Goal: Information Seeking & Learning: Learn about a topic

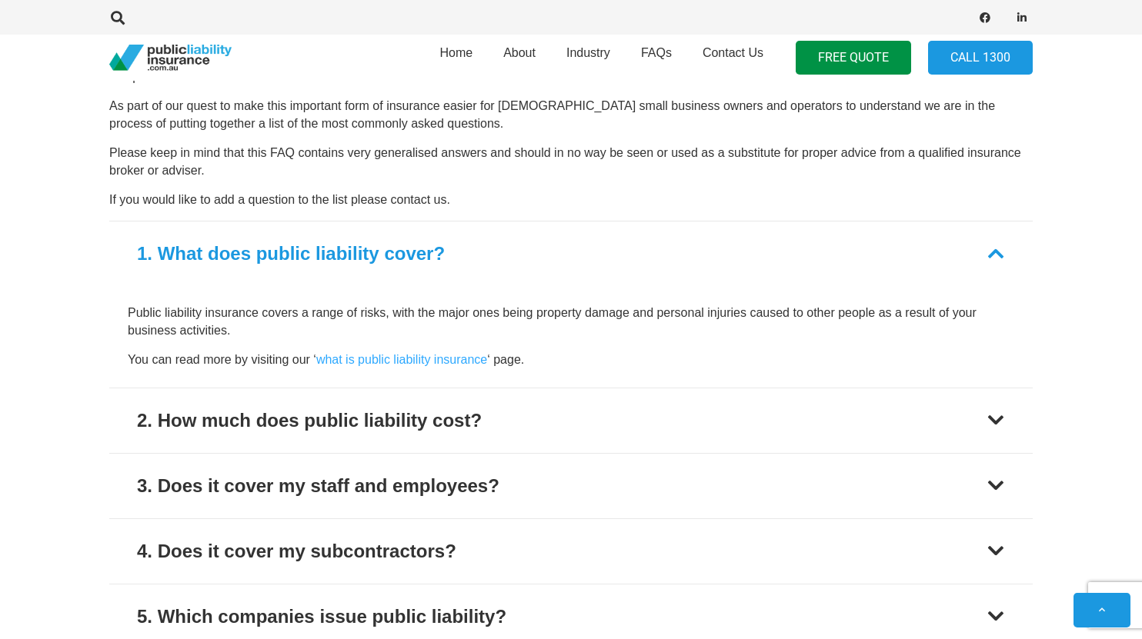
scroll to position [3423, 0]
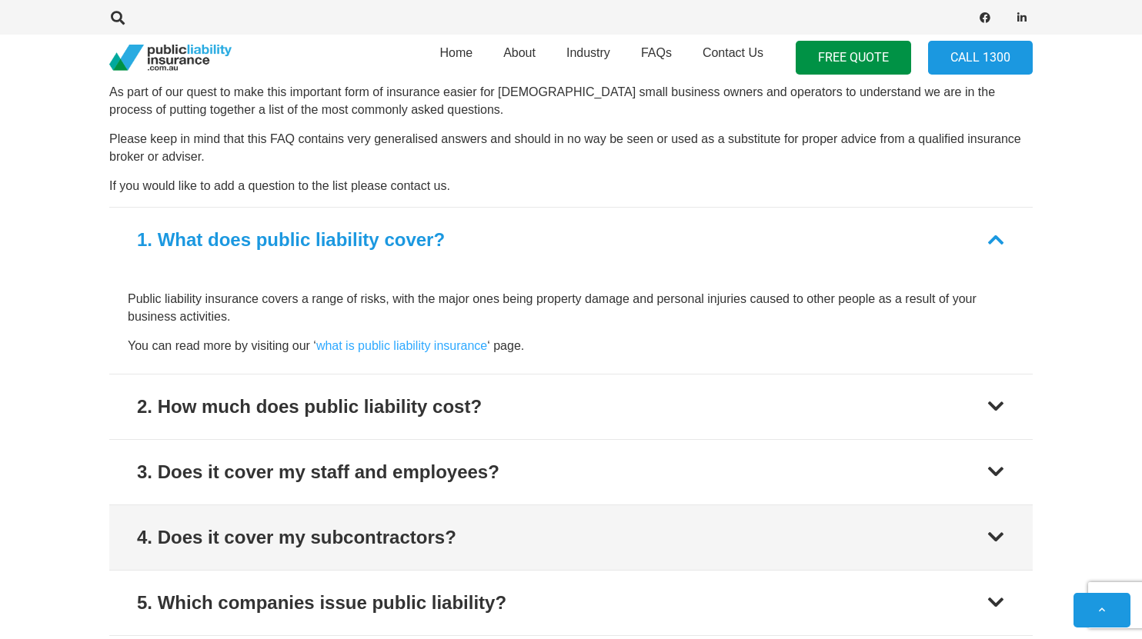
click at [415, 524] on div "4. Does it cover my subcontractors?" at bounding box center [296, 538] width 319 height 28
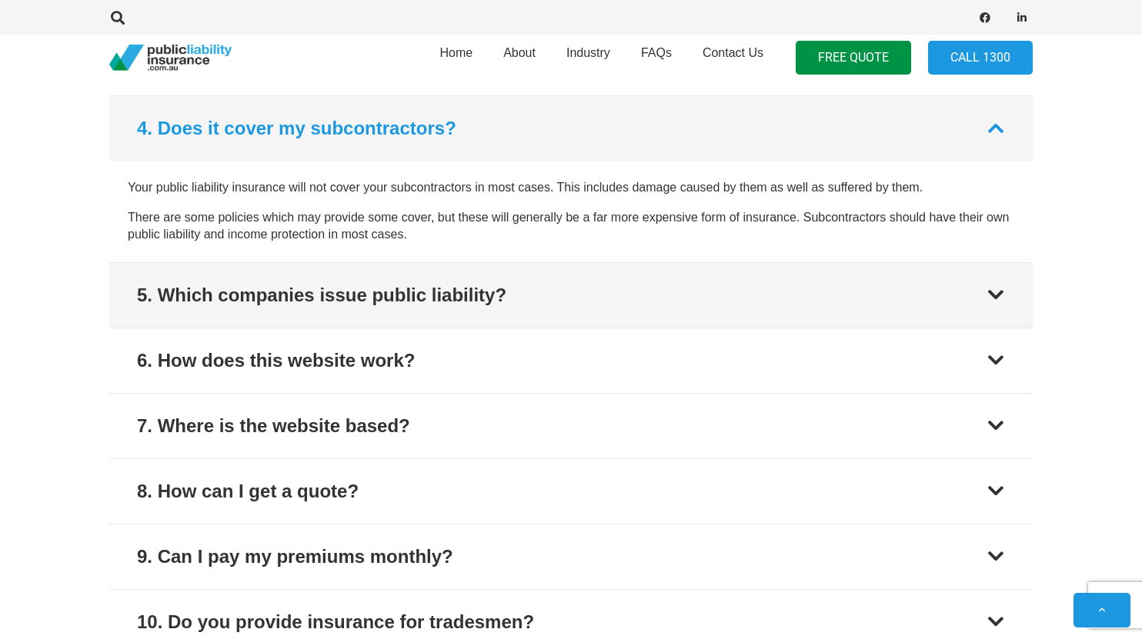
scroll to position [3731, 0]
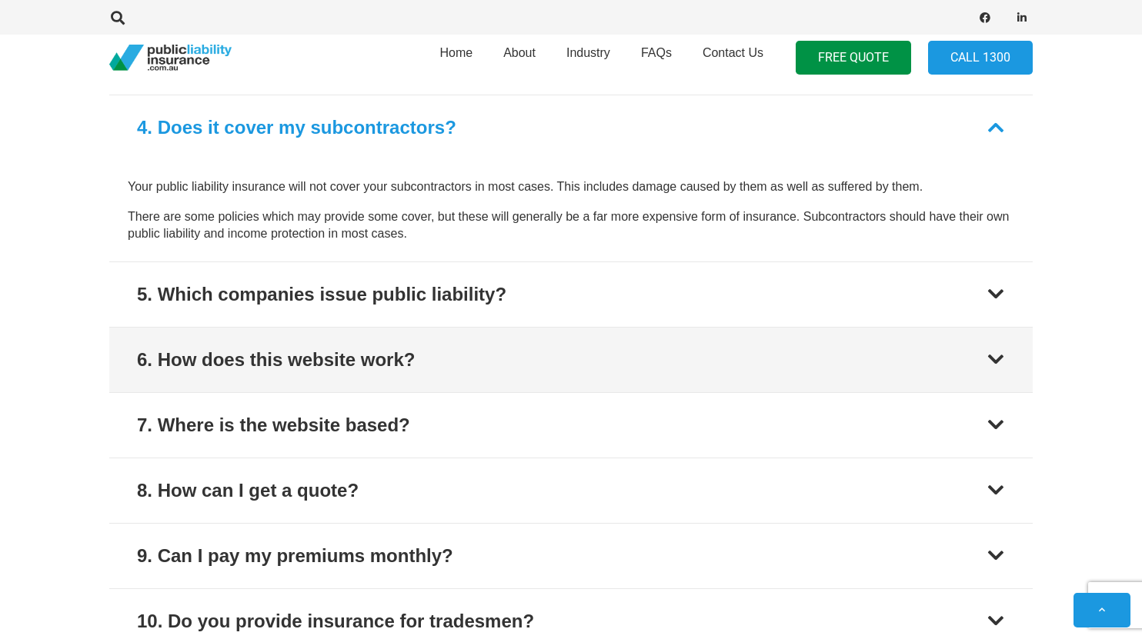
click at [452, 330] on button "6. How does this website work?" at bounding box center [570, 360] width 923 height 65
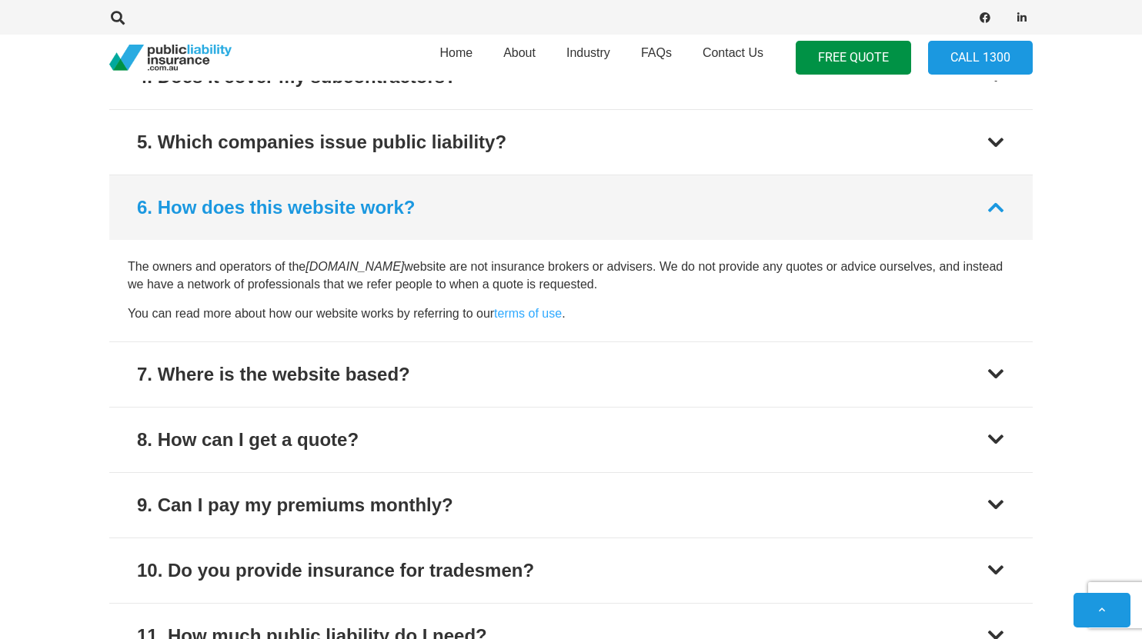
scroll to position [3778, 0]
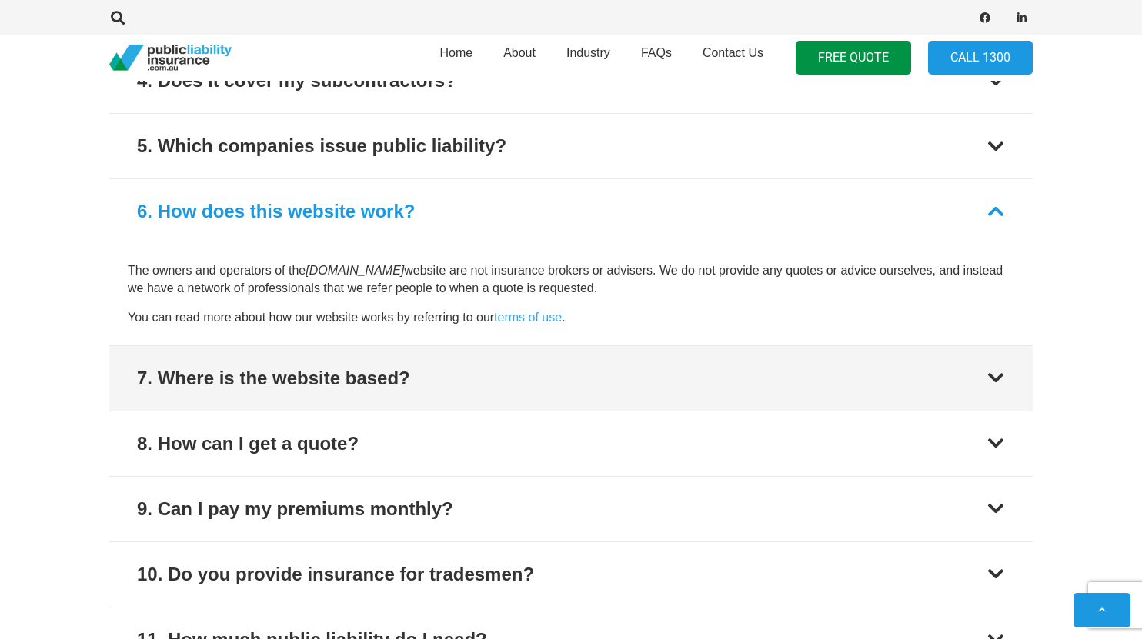
click at [464, 374] on button "7. Where is the website based?" at bounding box center [570, 378] width 923 height 65
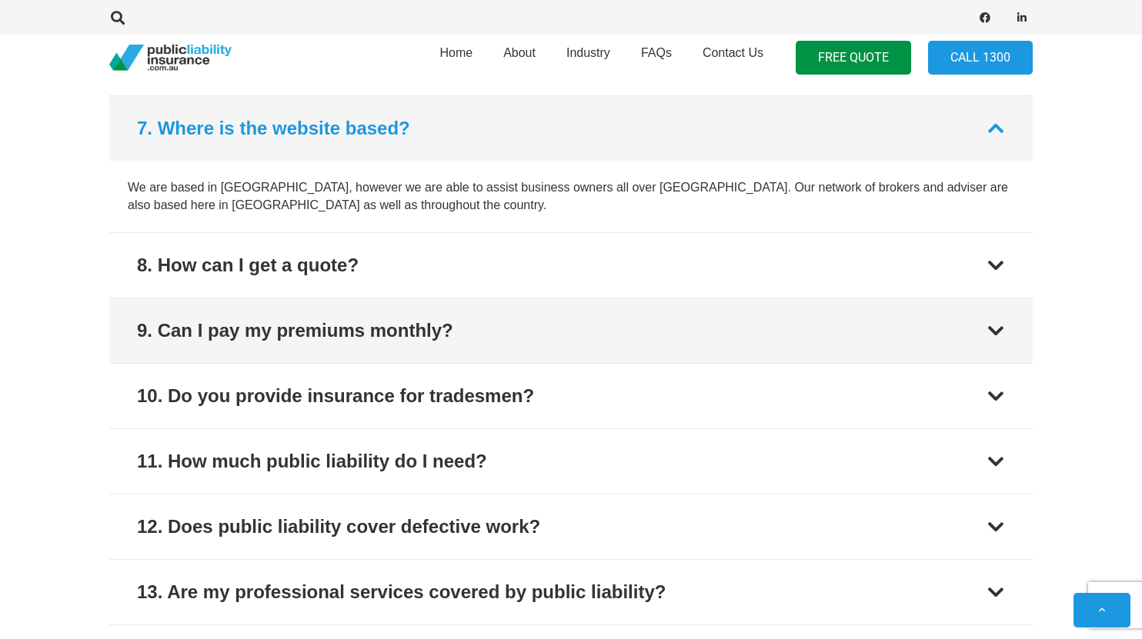
scroll to position [3928, 0]
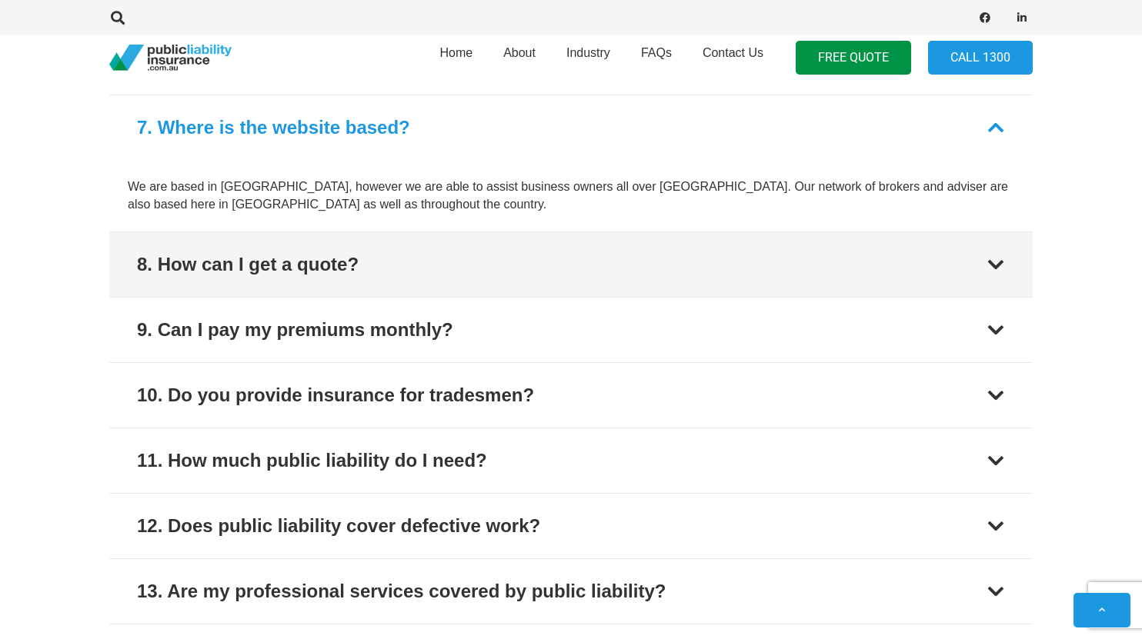
click at [470, 238] on button "8. How can I get a quote?" at bounding box center [570, 264] width 923 height 65
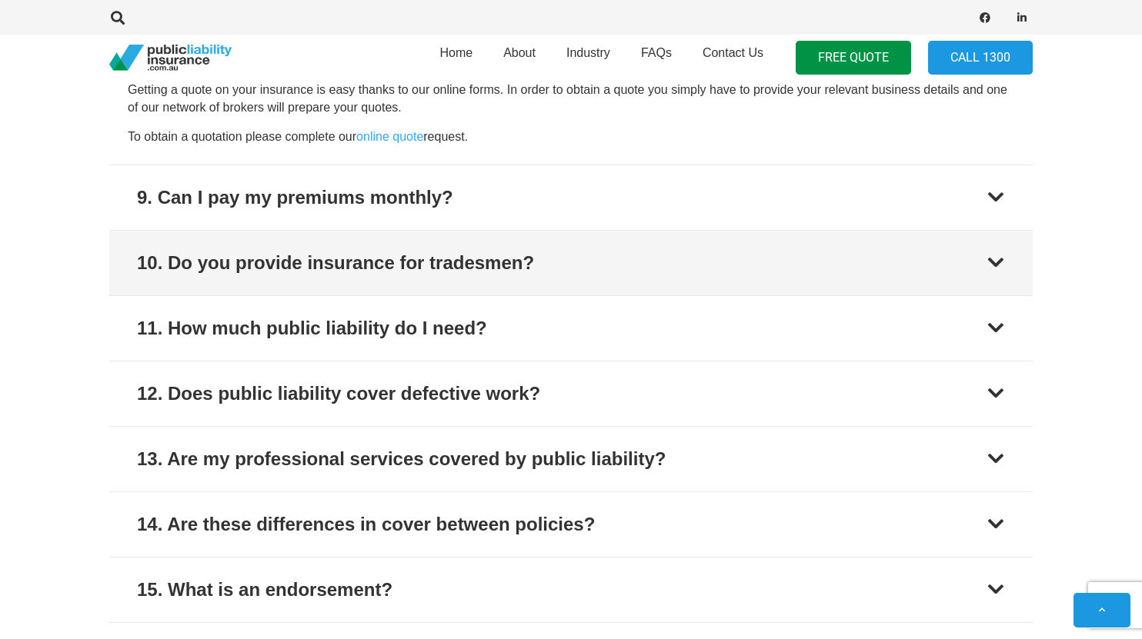
scroll to position [4091, 0]
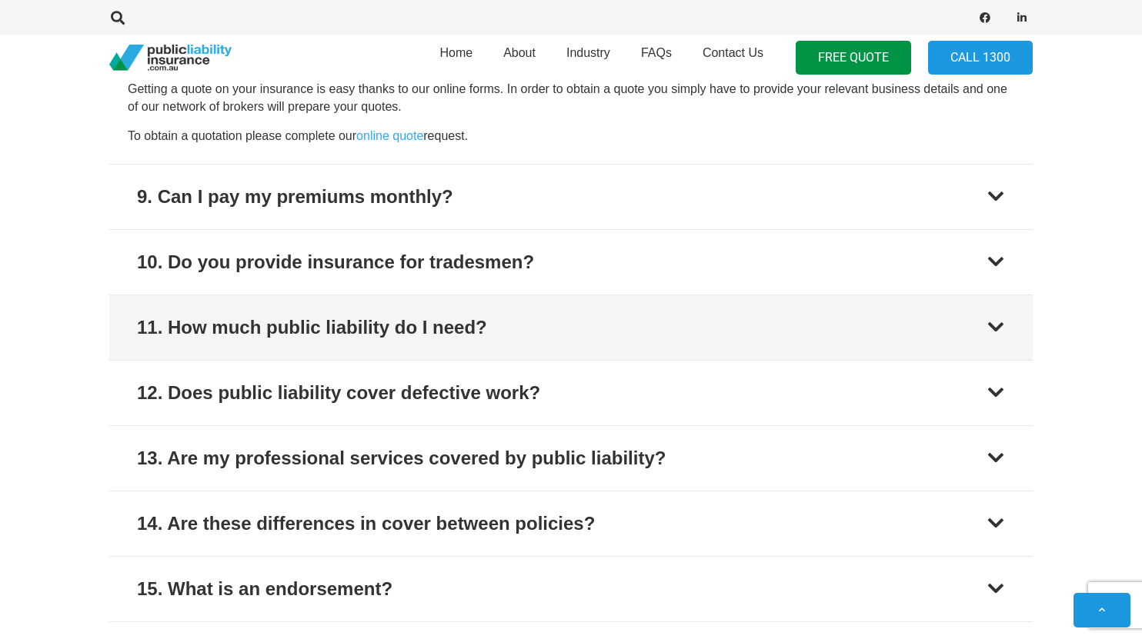
click at [523, 315] on button "11. How much public liability do I need?" at bounding box center [570, 327] width 923 height 65
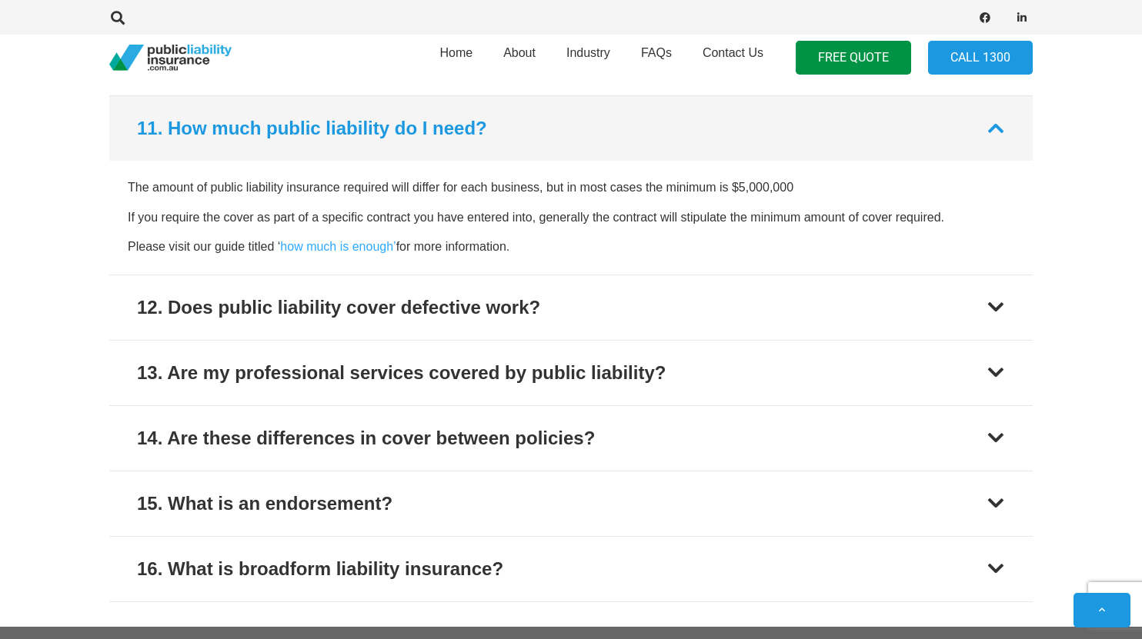
scroll to position [4189, 0]
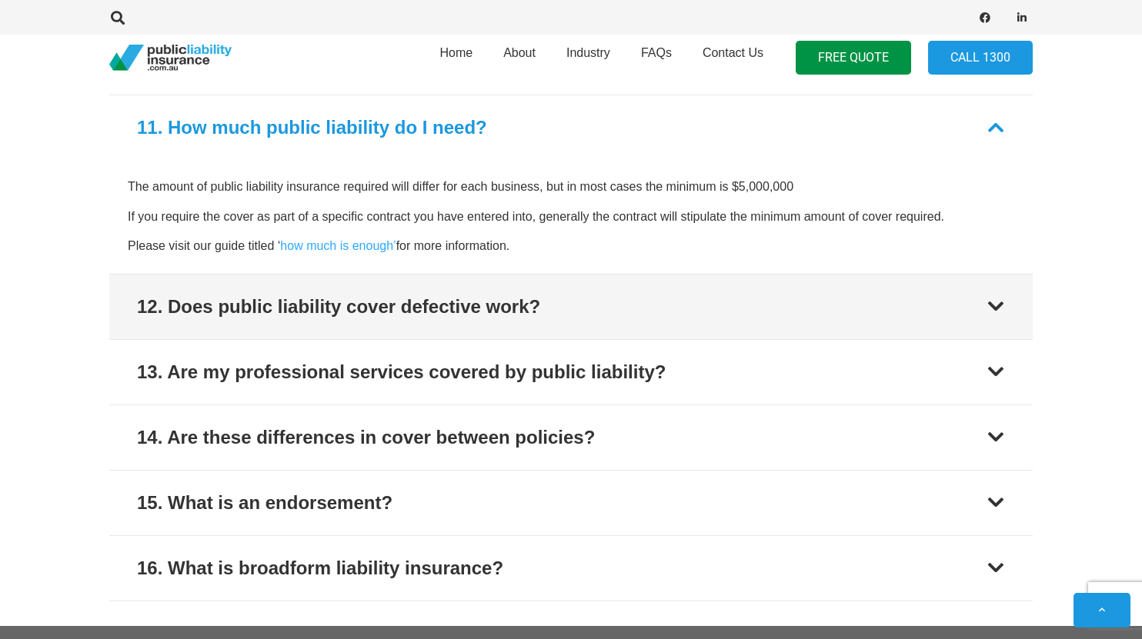
click at [530, 293] on div "12. Does public liability cover defective work?" at bounding box center [338, 307] width 403 height 28
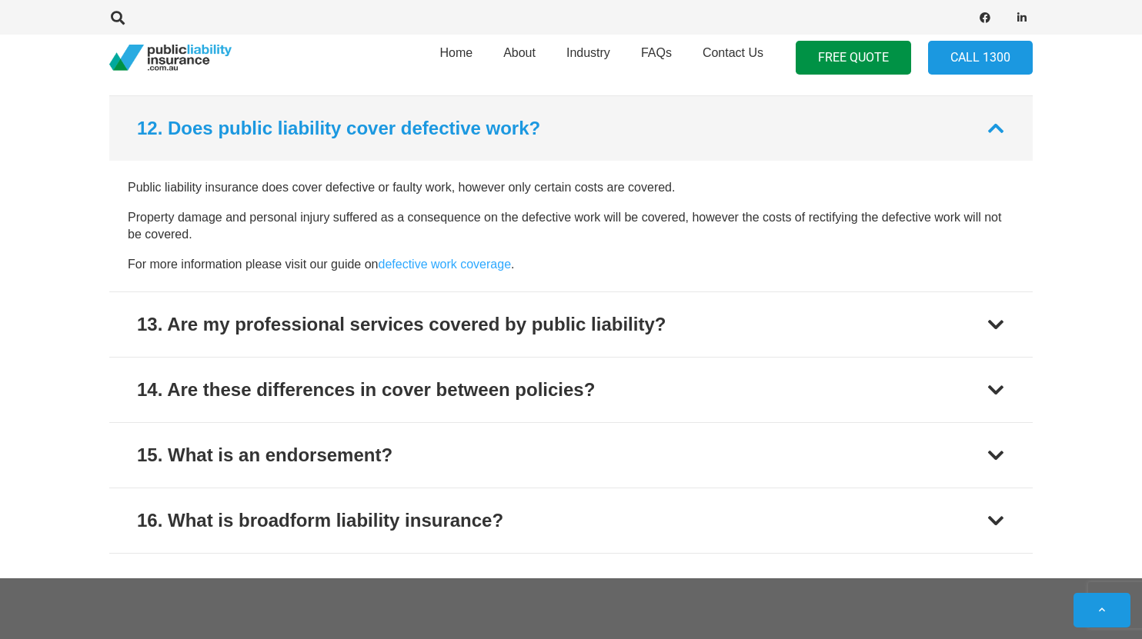
scroll to position [4255, 0]
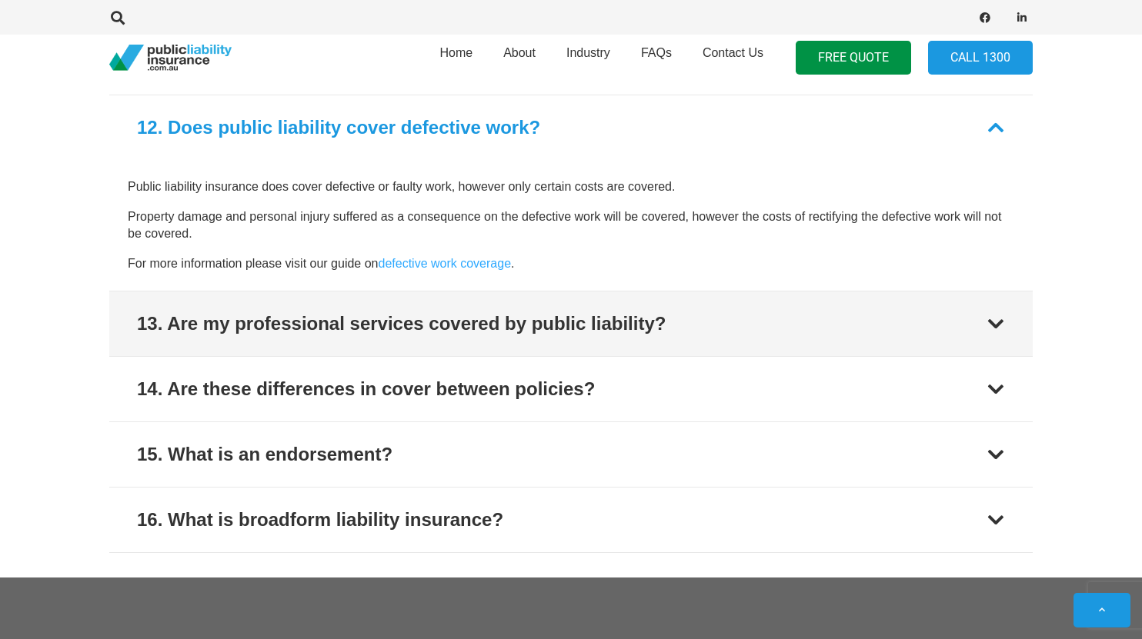
click at [653, 315] on div "13. Are my professional services covered by public liability?" at bounding box center [401, 324] width 529 height 28
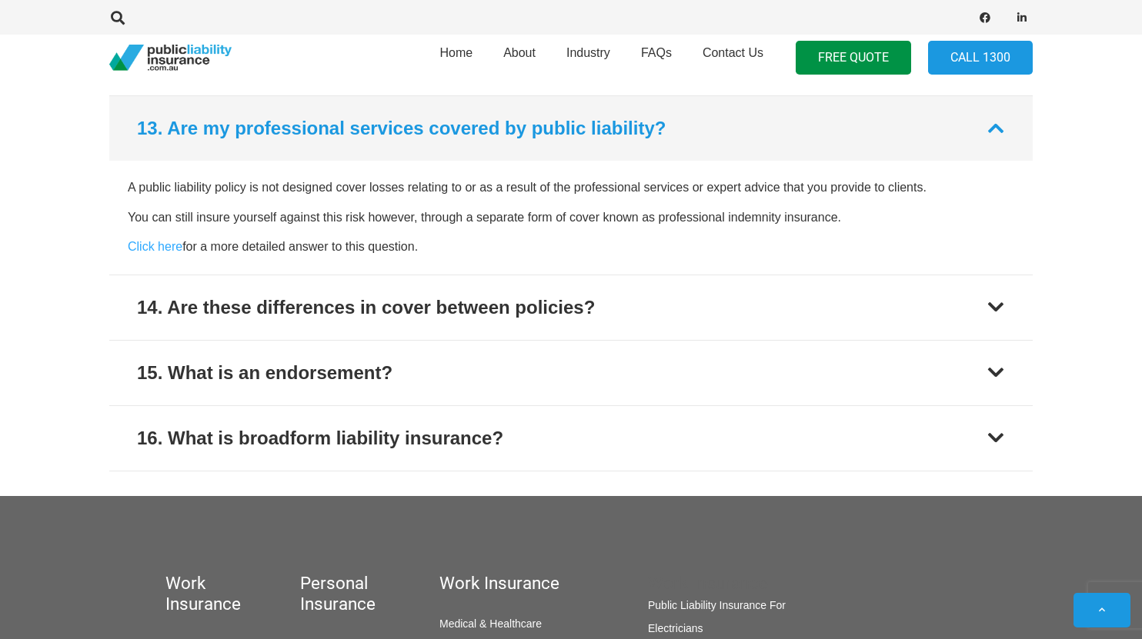
scroll to position [4320, 0]
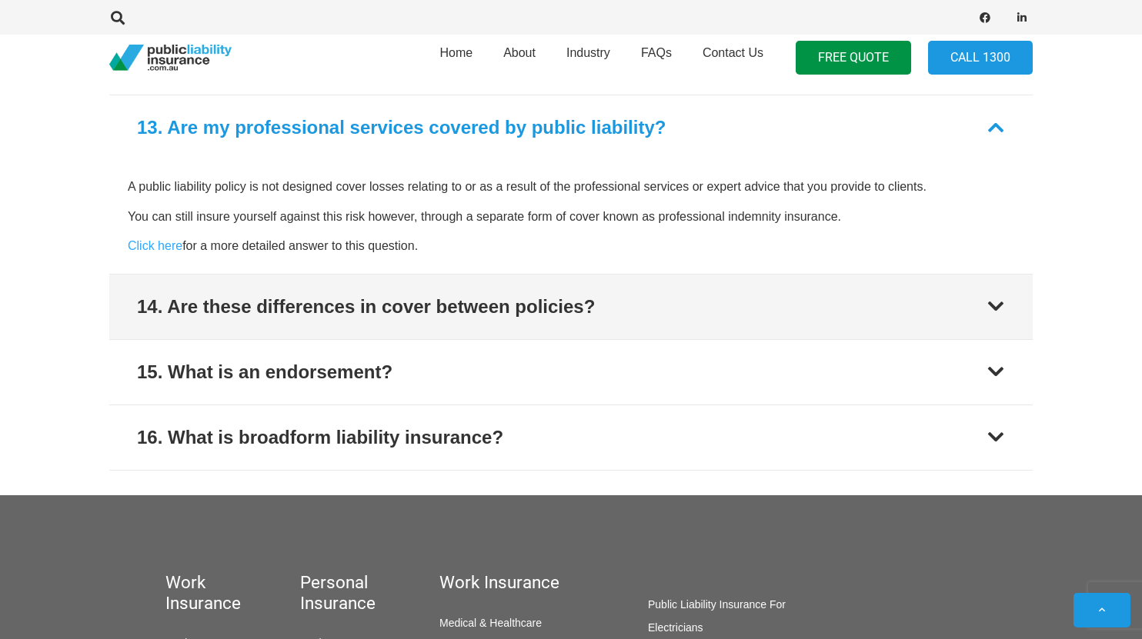
click at [642, 304] on button "14. Are these differences in cover between policies?" at bounding box center [570, 307] width 923 height 65
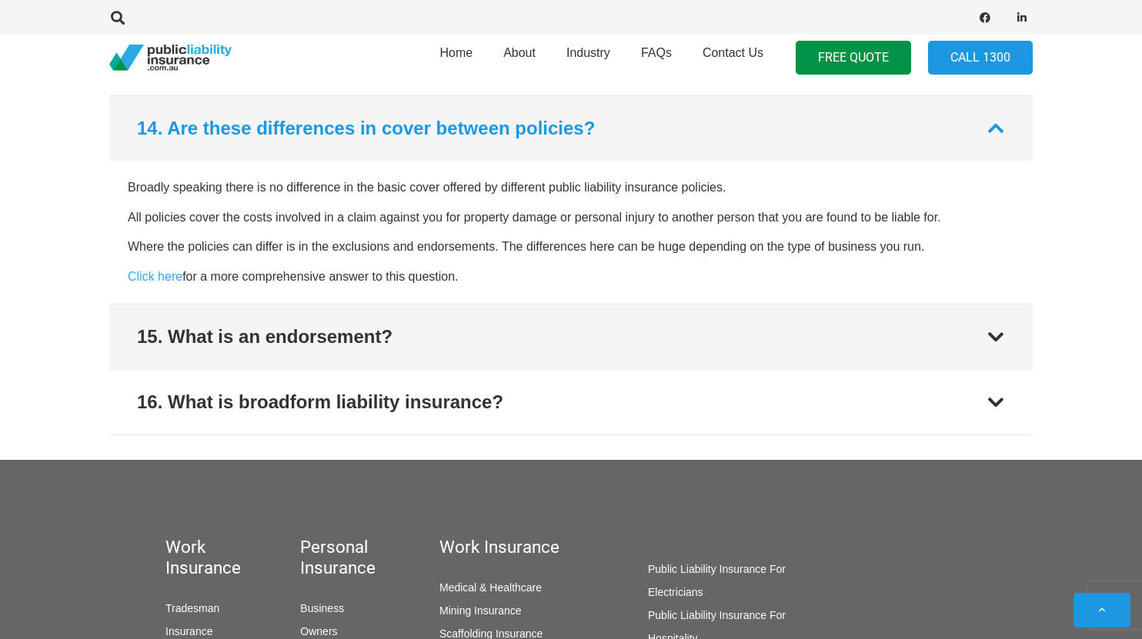
scroll to position [4385, 0]
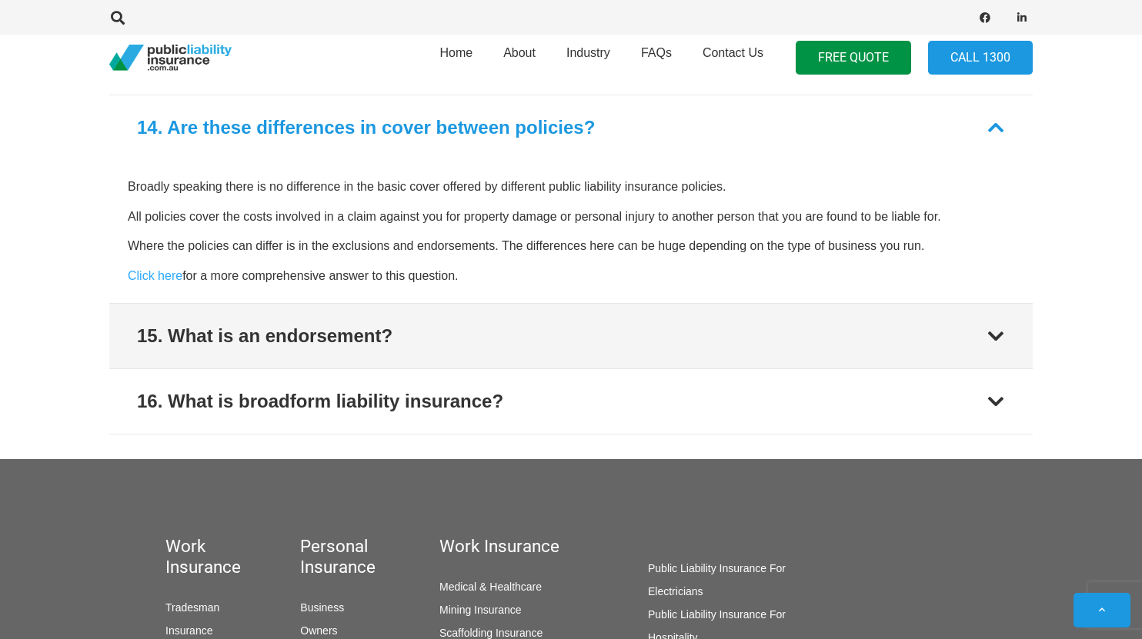
click at [633, 312] on button "15. What is an endorsement?" at bounding box center [570, 336] width 923 height 65
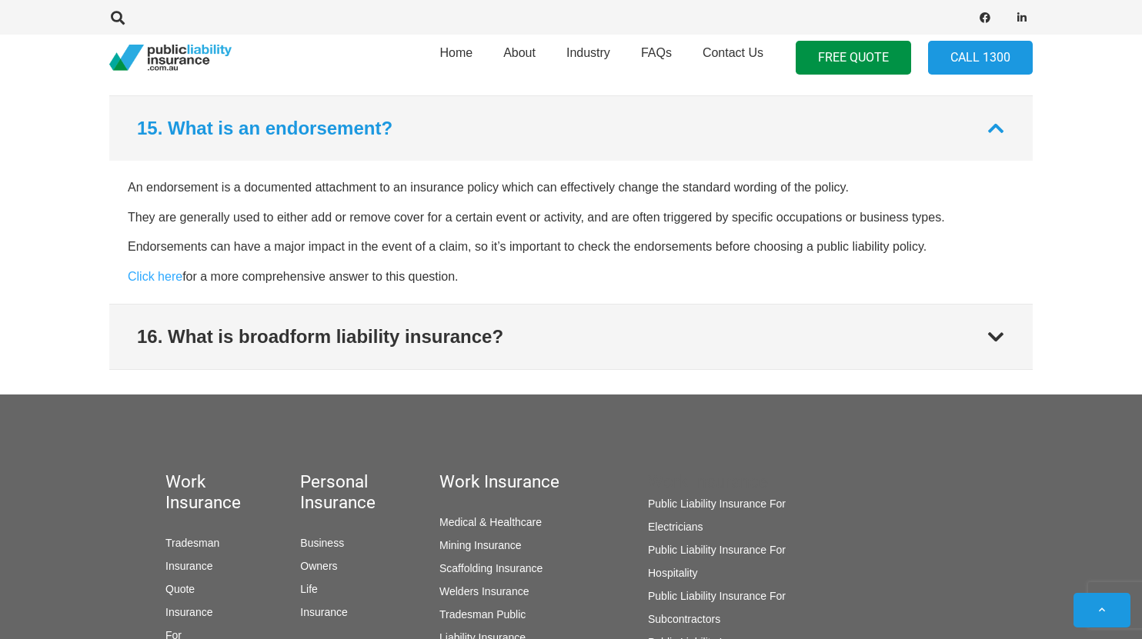
scroll to position [4451, 0]
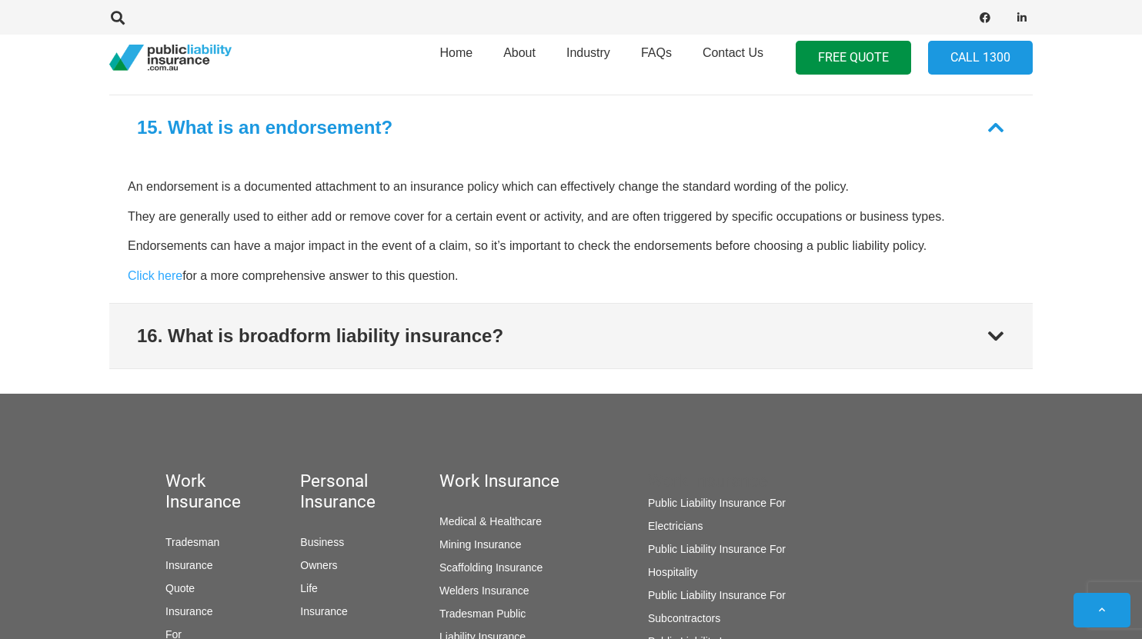
click at [633, 317] on button "16. What is broadform liability insurance?" at bounding box center [570, 336] width 923 height 65
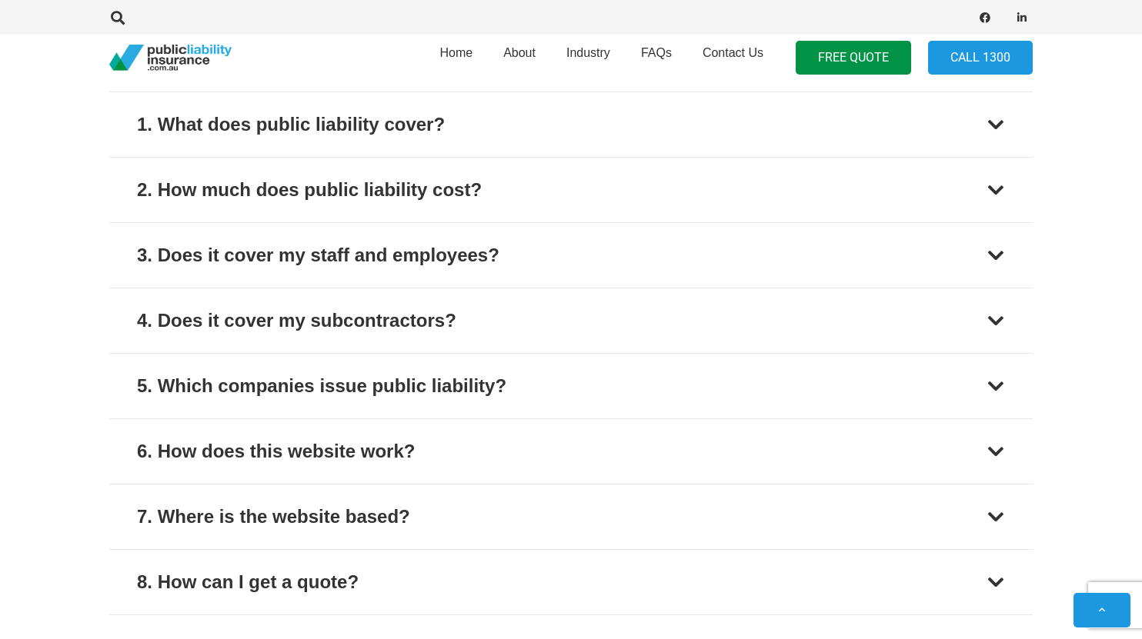
scroll to position [3537, 0]
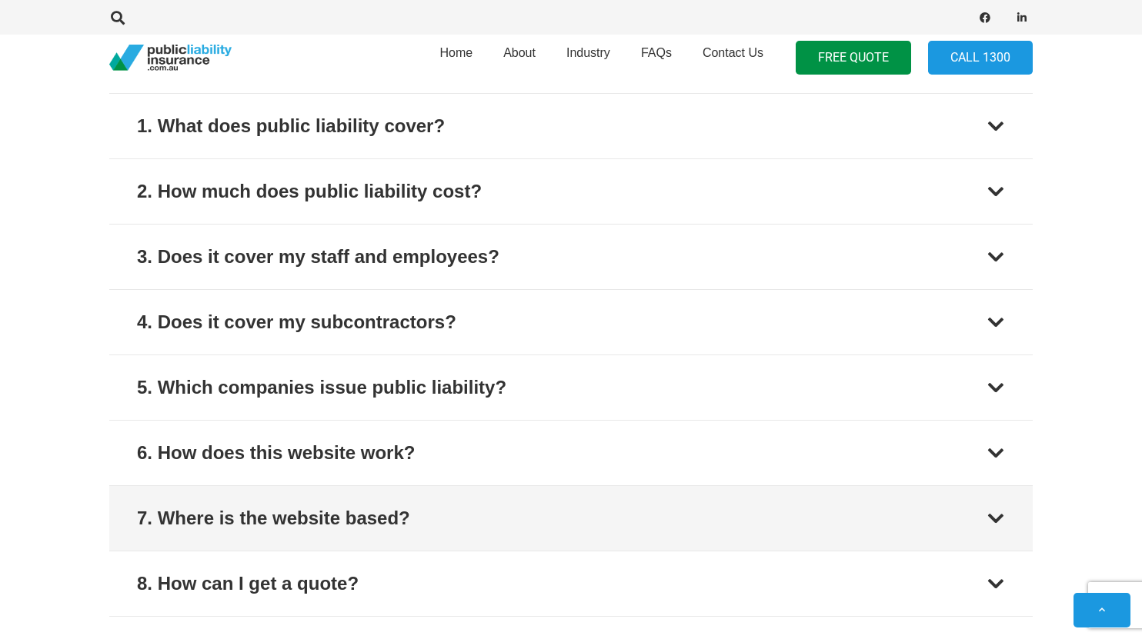
click at [505, 486] on button "7. Where is the website based?" at bounding box center [570, 518] width 923 height 65
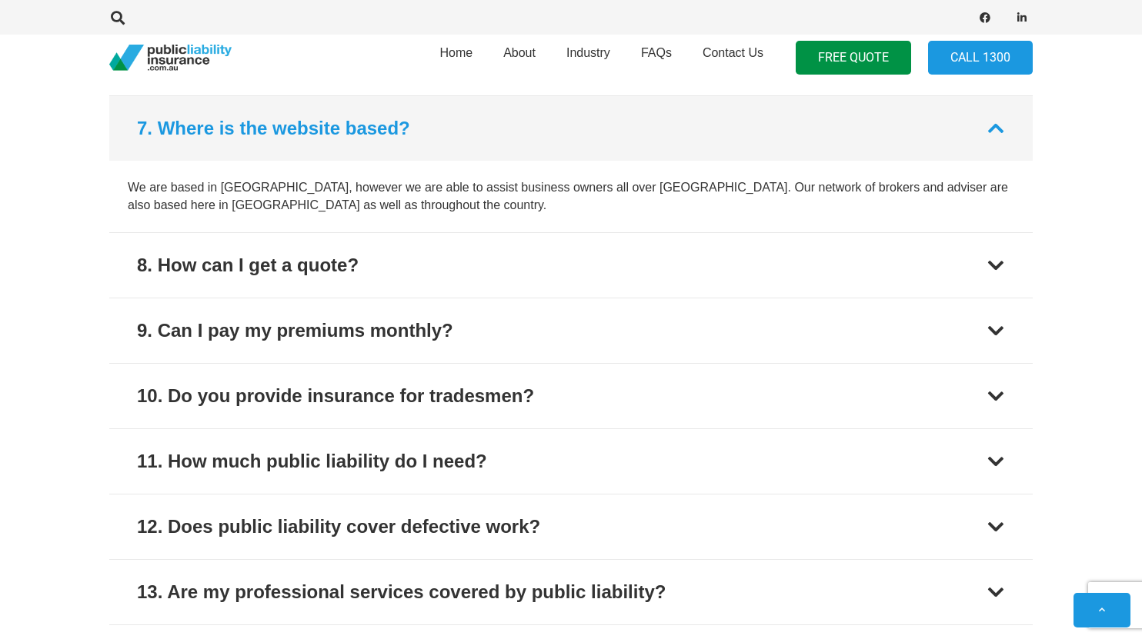
scroll to position [3928, 0]
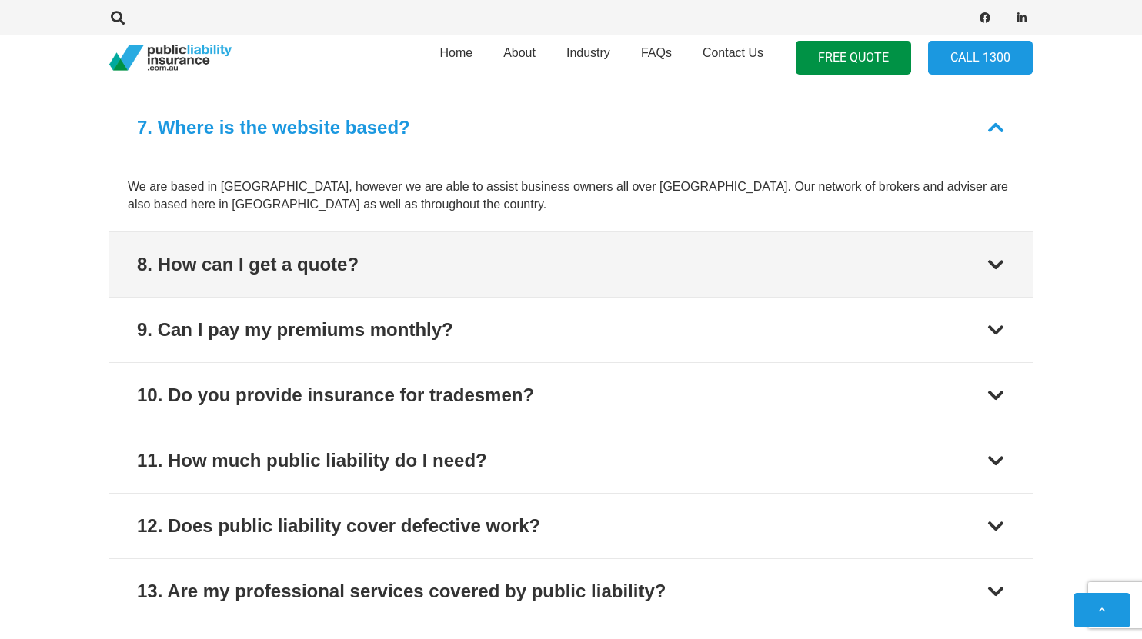
click at [600, 262] on button "8. How can I get a quote?" at bounding box center [570, 264] width 923 height 65
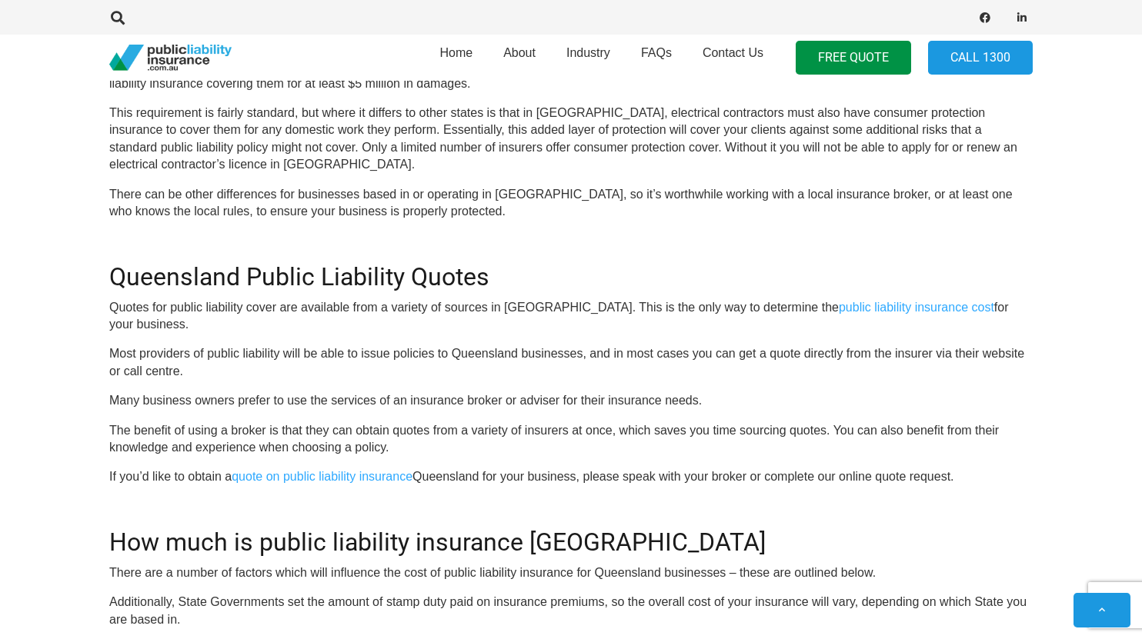
scroll to position [1096, 0]
